Goal: Task Accomplishment & Management: Use online tool/utility

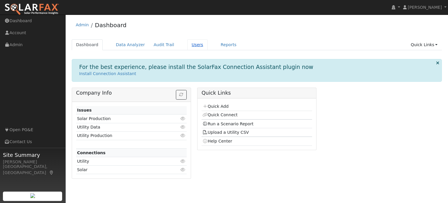
click at [190, 45] on link "Users" at bounding box center [197, 44] width 20 height 11
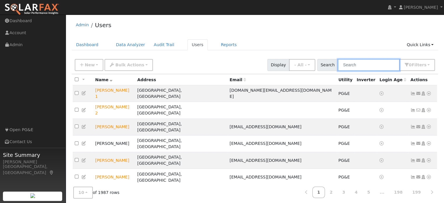
click at [366, 68] on input "text" at bounding box center [369, 65] width 62 height 12
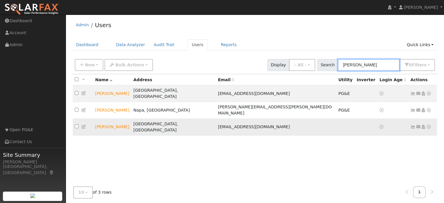
type input "tom c"
click at [427, 125] on icon at bounding box center [428, 127] width 5 height 4
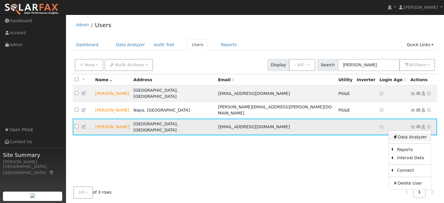
click at [420, 133] on link "Data Analyzer" at bounding box center [410, 137] width 42 height 8
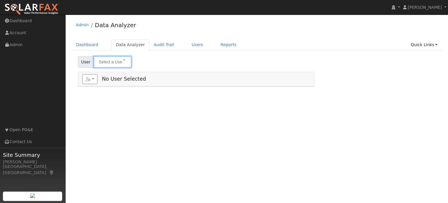
type input "[PERSON_NAME]"
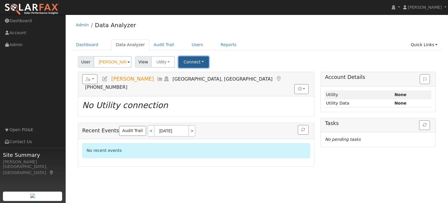
click at [195, 64] on button "Connect" at bounding box center [194, 61] width 30 height 11
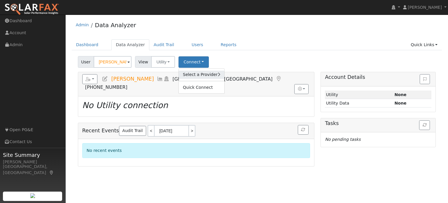
click at [193, 74] on link "Select a Provider" at bounding box center [202, 75] width 46 height 8
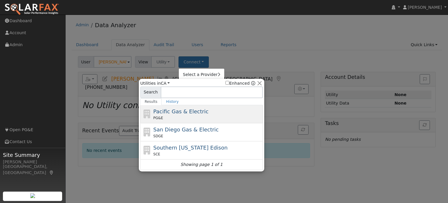
click at [201, 112] on div "Pacific Gas & Electric PG&E" at bounding box center [208, 113] width 108 height 13
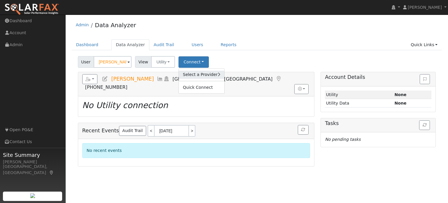
click at [190, 76] on link "Select a Provider" at bounding box center [202, 75] width 46 height 8
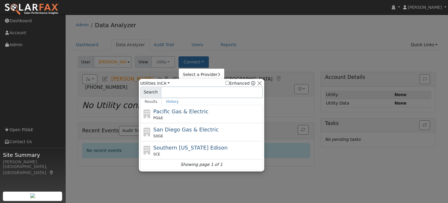
click at [197, 115] on div "PG&E" at bounding box center [208, 117] width 108 height 5
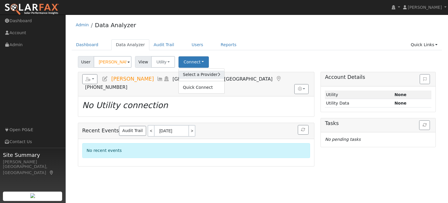
click at [188, 74] on link "Select a Provider" at bounding box center [202, 75] width 46 height 8
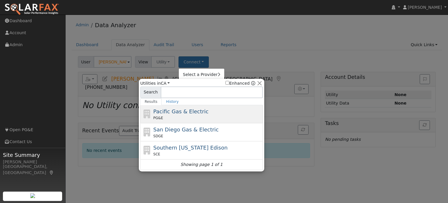
click at [203, 115] on div "PG&E" at bounding box center [208, 117] width 108 height 5
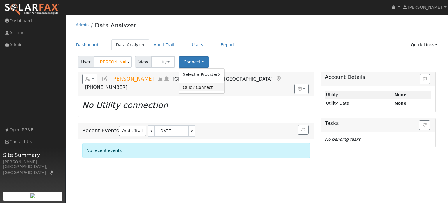
click at [199, 87] on link "Quick Connect" at bounding box center [202, 87] width 46 height 8
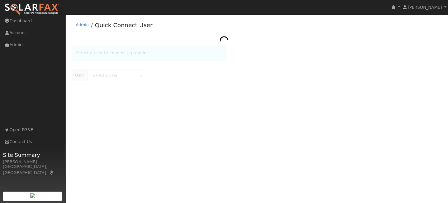
type input "[PERSON_NAME]"
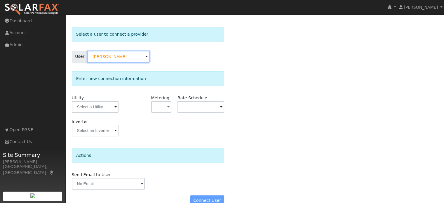
scroll to position [29, 0]
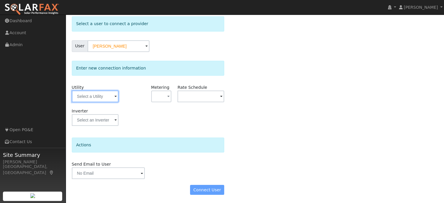
click at [97, 97] on input "text" at bounding box center [95, 97] width 47 height 12
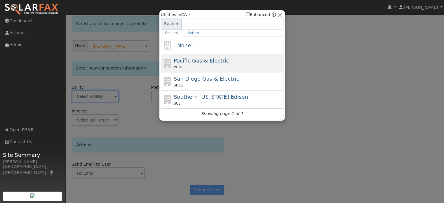
click at [185, 58] on span "Pacific Gas & Electric" at bounding box center [201, 61] width 55 height 6
type input "PG&E"
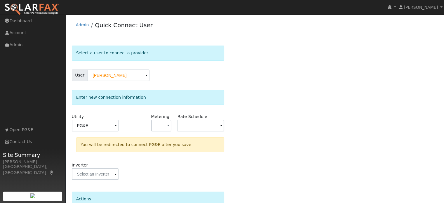
scroll to position [54, 0]
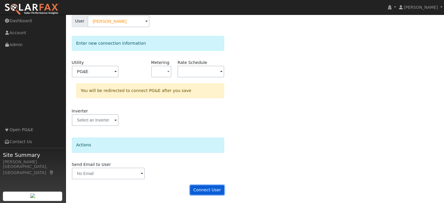
click at [211, 193] on button "Connect User" at bounding box center [207, 190] width 34 height 10
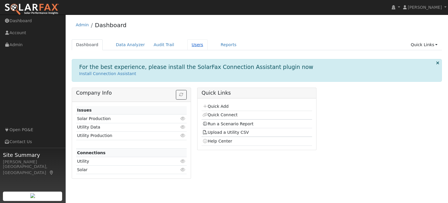
click at [192, 45] on link "Users" at bounding box center [197, 44] width 20 height 11
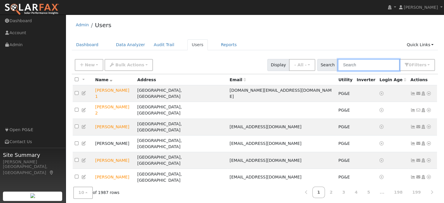
click at [356, 62] on input "text" at bounding box center [369, 65] width 62 height 12
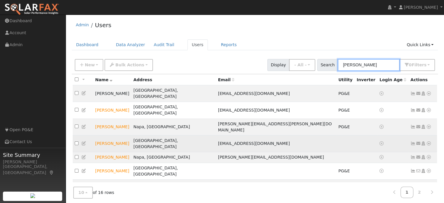
type input "tom"
click at [428, 141] on icon at bounding box center [428, 143] width 5 height 4
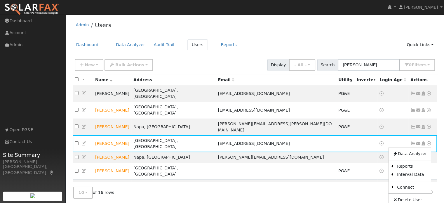
click at [0, 0] on link "Scenario" at bounding box center [0, 0] width 0 height 0
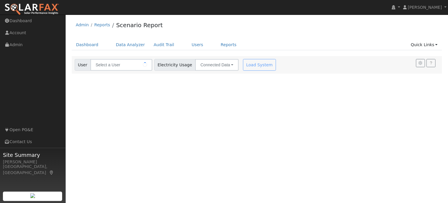
type input "[PERSON_NAME]"
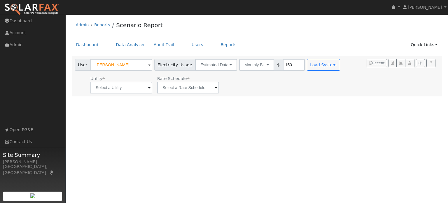
type input "150"
click at [131, 91] on input "text" at bounding box center [122, 88] width 62 height 12
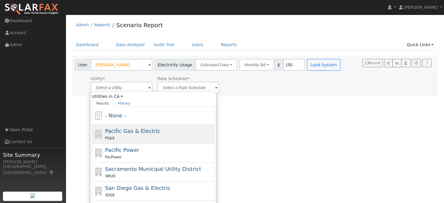
click at [127, 132] on span "Pacific Gas & Electric" at bounding box center [132, 131] width 55 height 6
type input "Pacific Gas & Electric"
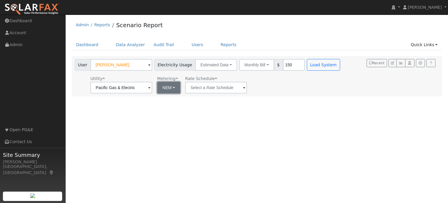
click at [172, 86] on button "NEM" at bounding box center [168, 88] width 23 height 12
click at [172, 107] on link "NBT" at bounding box center [177, 109] width 41 height 8
type input "E-ELEC"
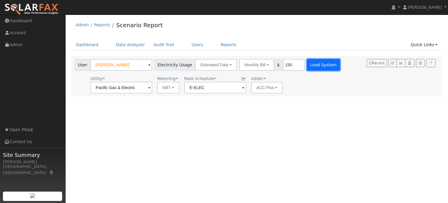
click at [321, 63] on button "Load System" at bounding box center [323, 65] width 33 height 12
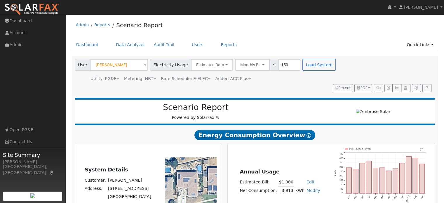
type input "0"
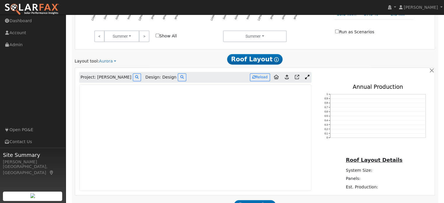
scroll to position [292, 0]
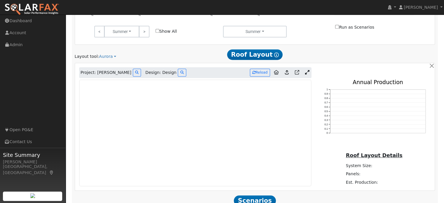
click at [304, 68] on link at bounding box center [307, 72] width 8 height 9
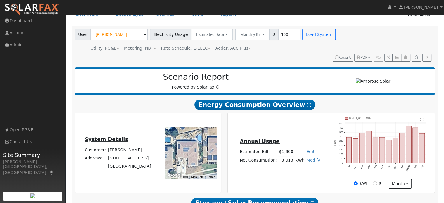
scroll to position [0, 0]
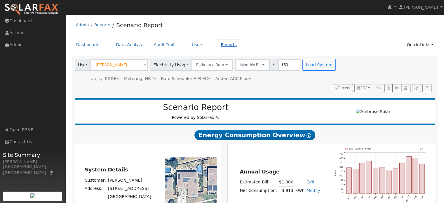
click at [220, 46] on link "Reports" at bounding box center [229, 44] width 25 height 11
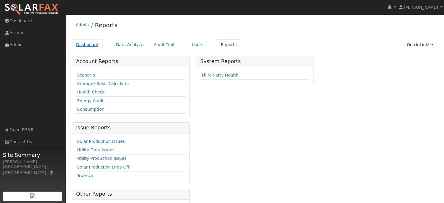
click at [95, 45] on link "Dashboard" at bounding box center [87, 44] width 31 height 11
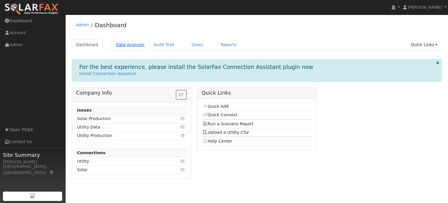
click at [127, 45] on link "Data Analyzer" at bounding box center [131, 44] width 38 height 11
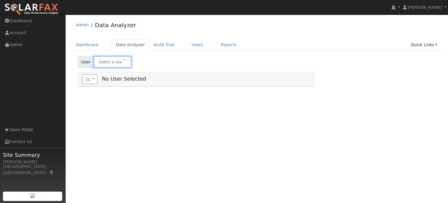
type input "Tom Cauge"
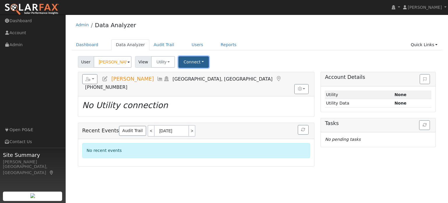
click at [192, 62] on button "Connect" at bounding box center [194, 61] width 30 height 11
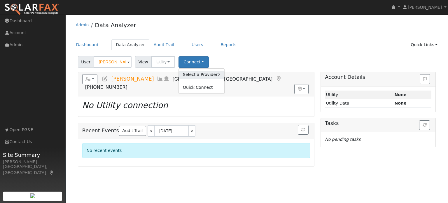
click at [197, 74] on link "Select a Provider" at bounding box center [202, 75] width 46 height 8
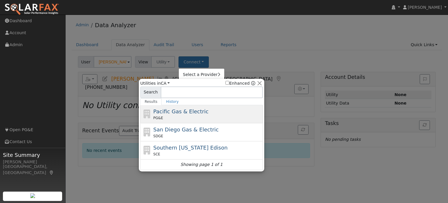
click at [194, 114] on span "Pacific Gas & Electric" at bounding box center [181, 111] width 55 height 6
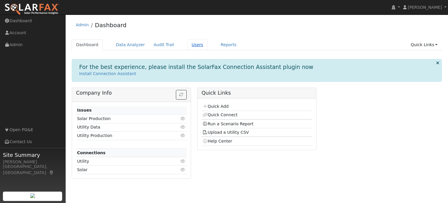
click at [187, 46] on link "Users" at bounding box center [197, 44] width 20 height 11
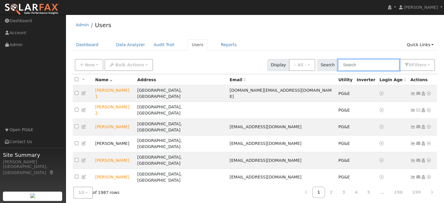
click at [355, 67] on input "text" at bounding box center [369, 65] width 62 height 12
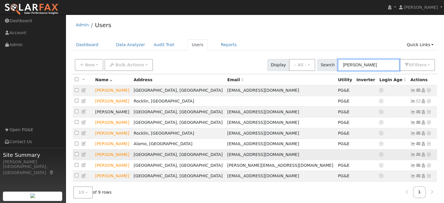
type input "dave"
click at [429, 156] on icon at bounding box center [428, 154] width 5 height 4
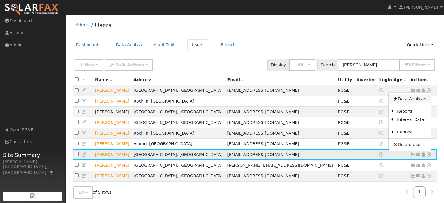
click at [418, 99] on link "Data Analyzer" at bounding box center [410, 99] width 42 height 8
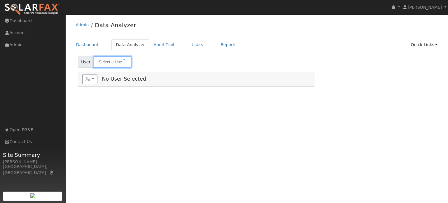
type input "[PERSON_NAME]"
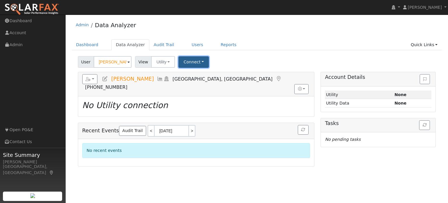
click at [187, 62] on button "Connect" at bounding box center [194, 61] width 30 height 11
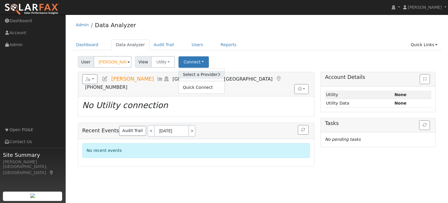
click at [188, 72] on link "Select a Provider" at bounding box center [202, 75] width 46 height 8
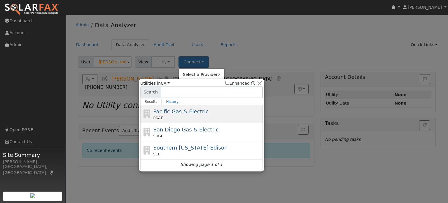
click at [197, 109] on div "Pacific Gas & Electric PG&E" at bounding box center [208, 113] width 108 height 13
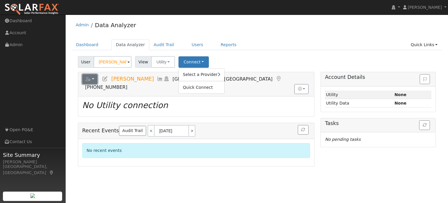
click at [93, 78] on button "button" at bounding box center [89, 79] width 15 height 10
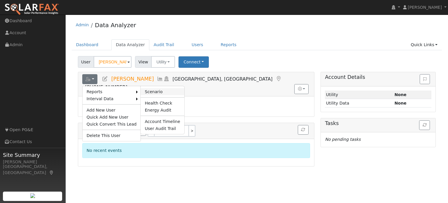
click at [141, 92] on link "Scenario" at bounding box center [163, 91] width 44 height 7
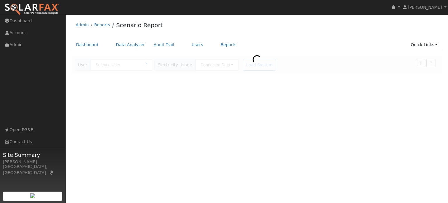
type input "[PERSON_NAME]"
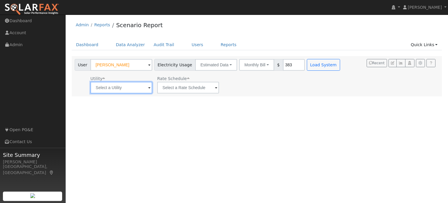
click at [125, 91] on input "text" at bounding box center [122, 88] width 62 height 12
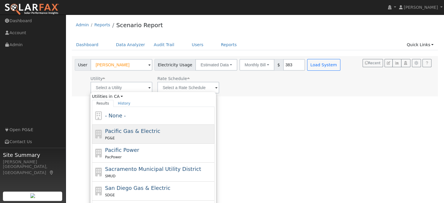
click at [125, 129] on span "Pacific Gas & Electric" at bounding box center [132, 131] width 55 height 6
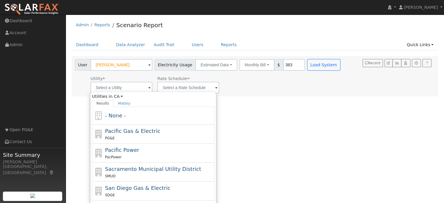
type input "Pacific Gas & Electric"
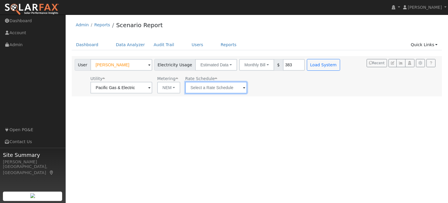
click at [227, 89] on input "text" at bounding box center [216, 88] width 62 height 12
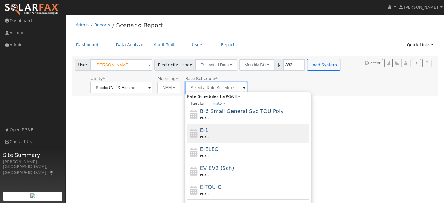
scroll to position [101, 0]
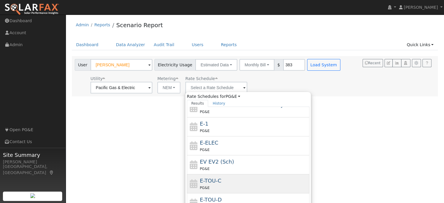
click at [226, 180] on div "E-TOU-C PG&E" at bounding box center [254, 184] width 108 height 14
type input "E-TOU-C"
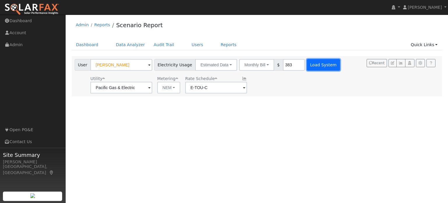
click at [311, 63] on button "Load System" at bounding box center [323, 65] width 33 height 12
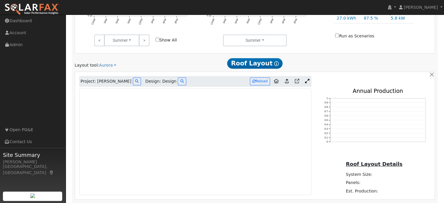
scroll to position [282, 0]
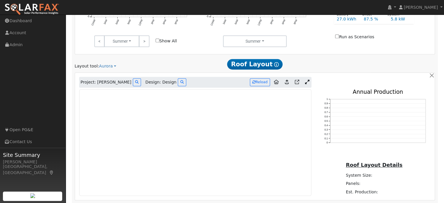
click at [308, 80] on icon at bounding box center [307, 82] width 4 height 4
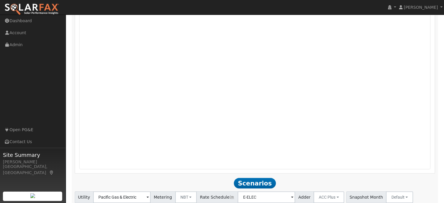
scroll to position [468, 0]
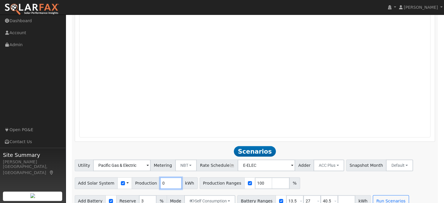
click at [160, 177] on input "0" at bounding box center [171, 183] width 22 height 12
type input "9247"
click at [306, 175] on div "Add Solar System Use CSV Data Production 9247 kWh Production Ranges 100 %" at bounding box center [255, 182] width 363 height 14
click at [139, 195] on input "3" at bounding box center [148, 201] width 18 height 12
type input "20"
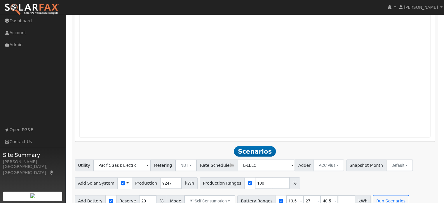
click at [297, 175] on div "Add Solar System Use CSV Data Production 9247 kWh Production Ranges 100 %" at bounding box center [255, 182] width 363 height 14
click at [272, 177] on input "number" at bounding box center [281, 183] width 18 height 12
type input "125"
click at [289, 177] on input "number" at bounding box center [298, 183] width 18 height 12
type input "150"
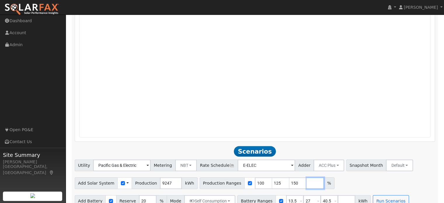
click at [307, 177] on input "number" at bounding box center [316, 183] width 18 height 12
type input "175"
click at [374, 195] on button "Run Scenarios" at bounding box center [391, 201] width 36 height 12
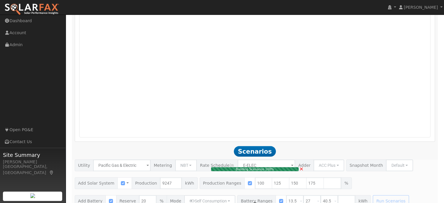
type input "7.7"
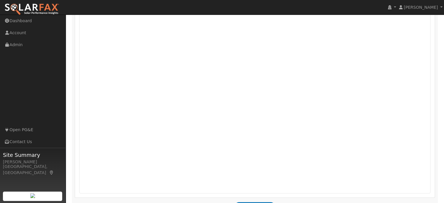
scroll to position [413, 0]
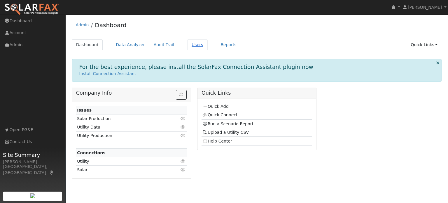
click at [189, 45] on link "Users" at bounding box center [197, 44] width 20 height 11
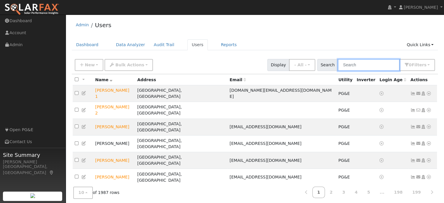
click at [346, 66] on input "text" at bounding box center [369, 65] width 62 height 12
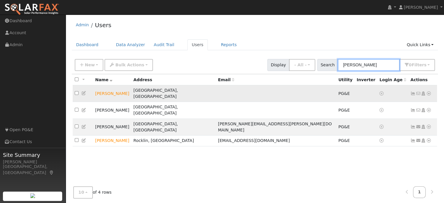
type input "[PERSON_NAME]"
click at [428, 91] on icon at bounding box center [428, 93] width 5 height 4
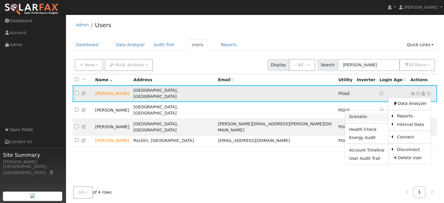
click at [368, 115] on link "Scenario" at bounding box center [367, 117] width 44 height 8
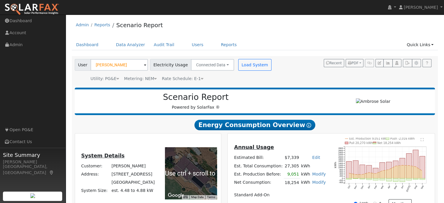
scroll to position [110, 0]
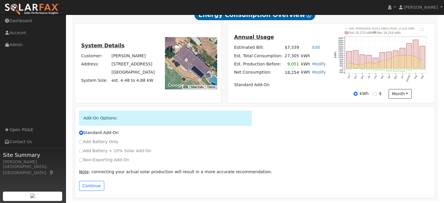
click at [84, 190] on div "Continue" at bounding box center [255, 187] width 358 height 13
click at [92, 188] on button "Continue" at bounding box center [91, 186] width 25 height 10
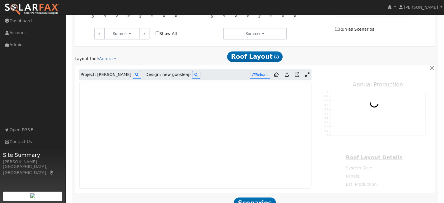
scroll to position [383, 0]
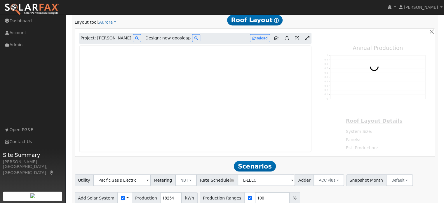
type input "31089"
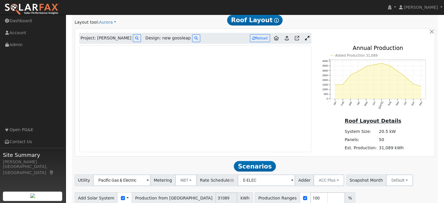
click at [307, 36] on icon at bounding box center [307, 38] width 4 height 4
